Goal: Information Seeking & Learning: Check status

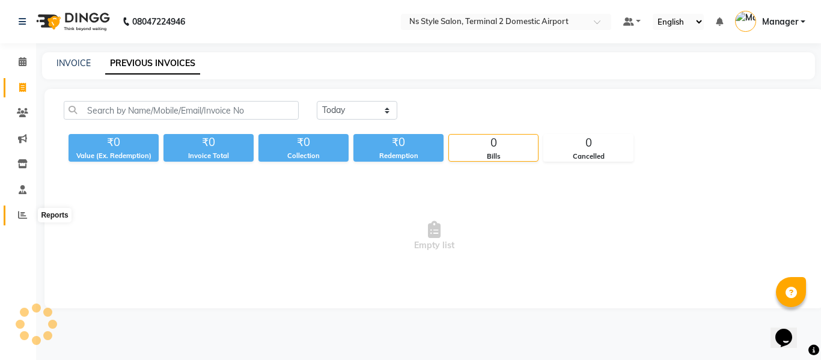
drag, startPoint x: 0, startPoint y: 0, endPoint x: 23, endPoint y: 218, distance: 219.4
click at [23, 218] on icon at bounding box center [22, 214] width 9 height 9
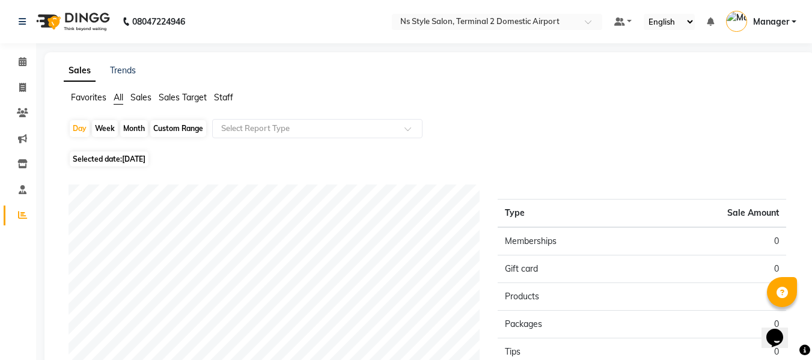
click at [224, 97] on span "Staff" at bounding box center [223, 97] width 19 height 11
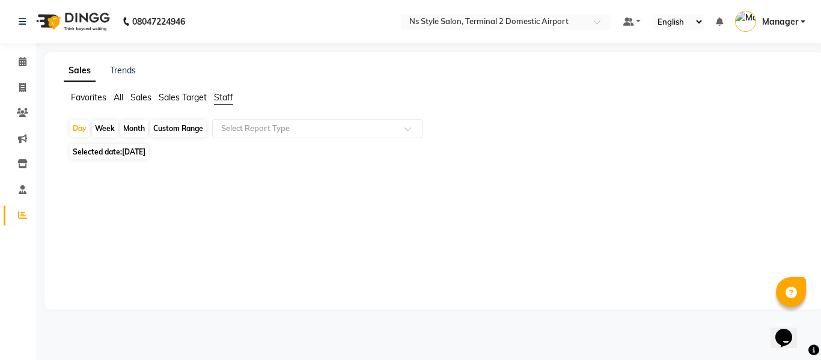
click at [132, 127] on div "Month" at bounding box center [134, 128] width 28 height 17
select select "9"
select select "2025"
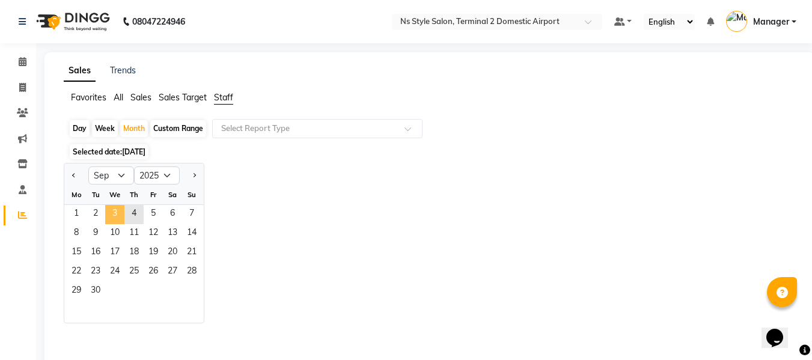
click at [121, 219] on span "3" at bounding box center [114, 214] width 19 height 19
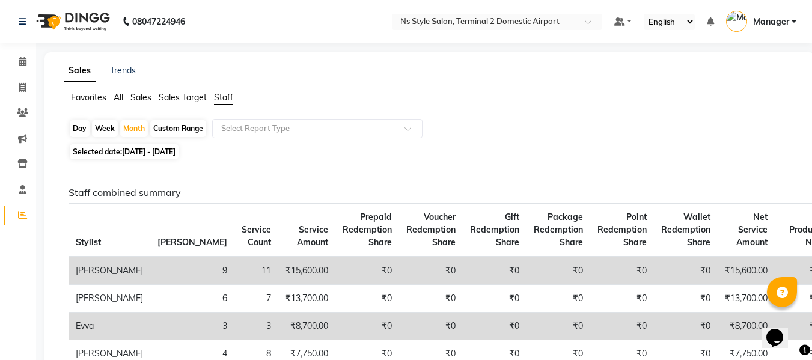
click at [81, 132] on div "Day" at bounding box center [80, 128] width 20 height 17
select select "9"
select select "2025"
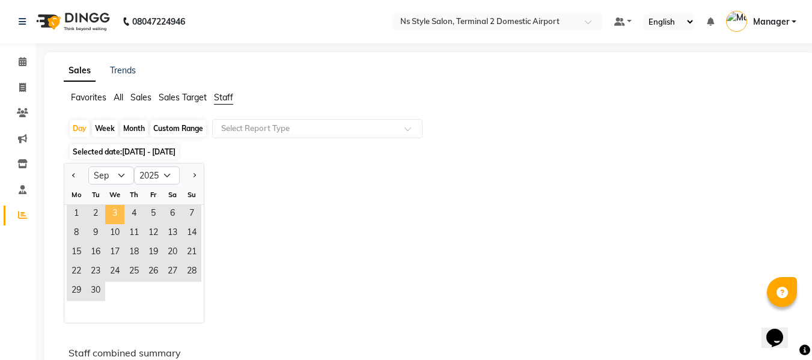
click at [116, 215] on span "3" at bounding box center [114, 214] width 19 height 19
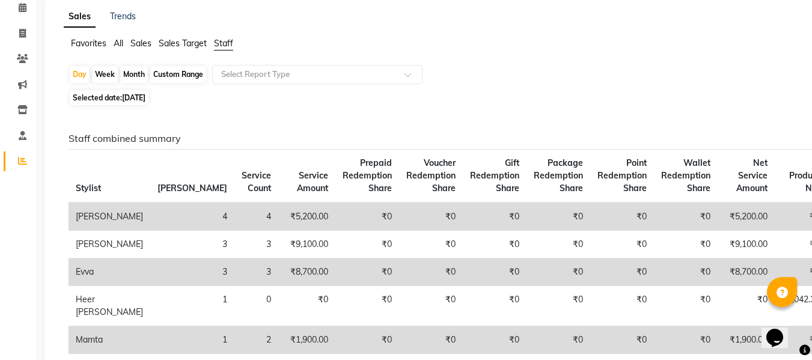
scroll to position [54, 0]
